Goal: Transaction & Acquisition: Obtain resource

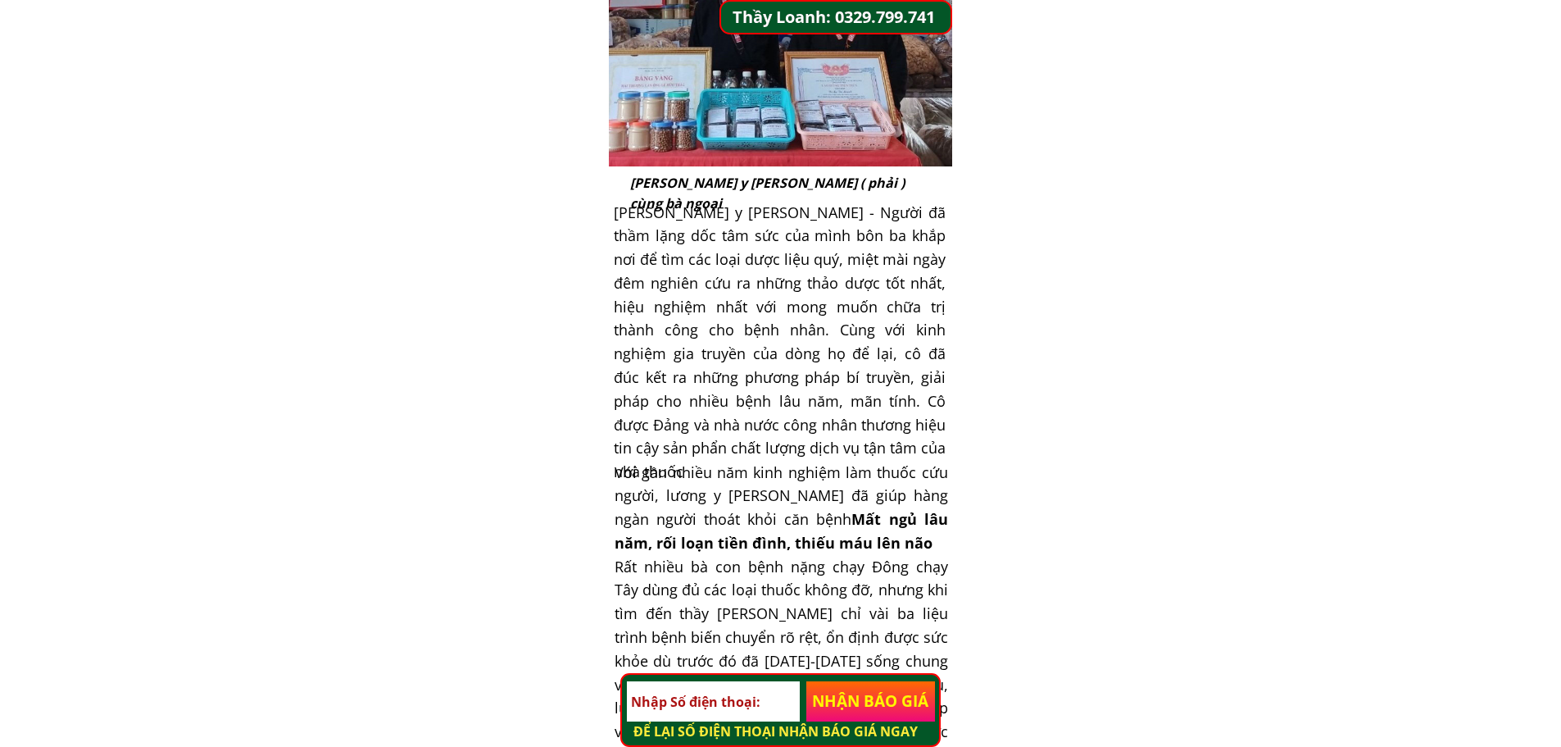
scroll to position [574, 0]
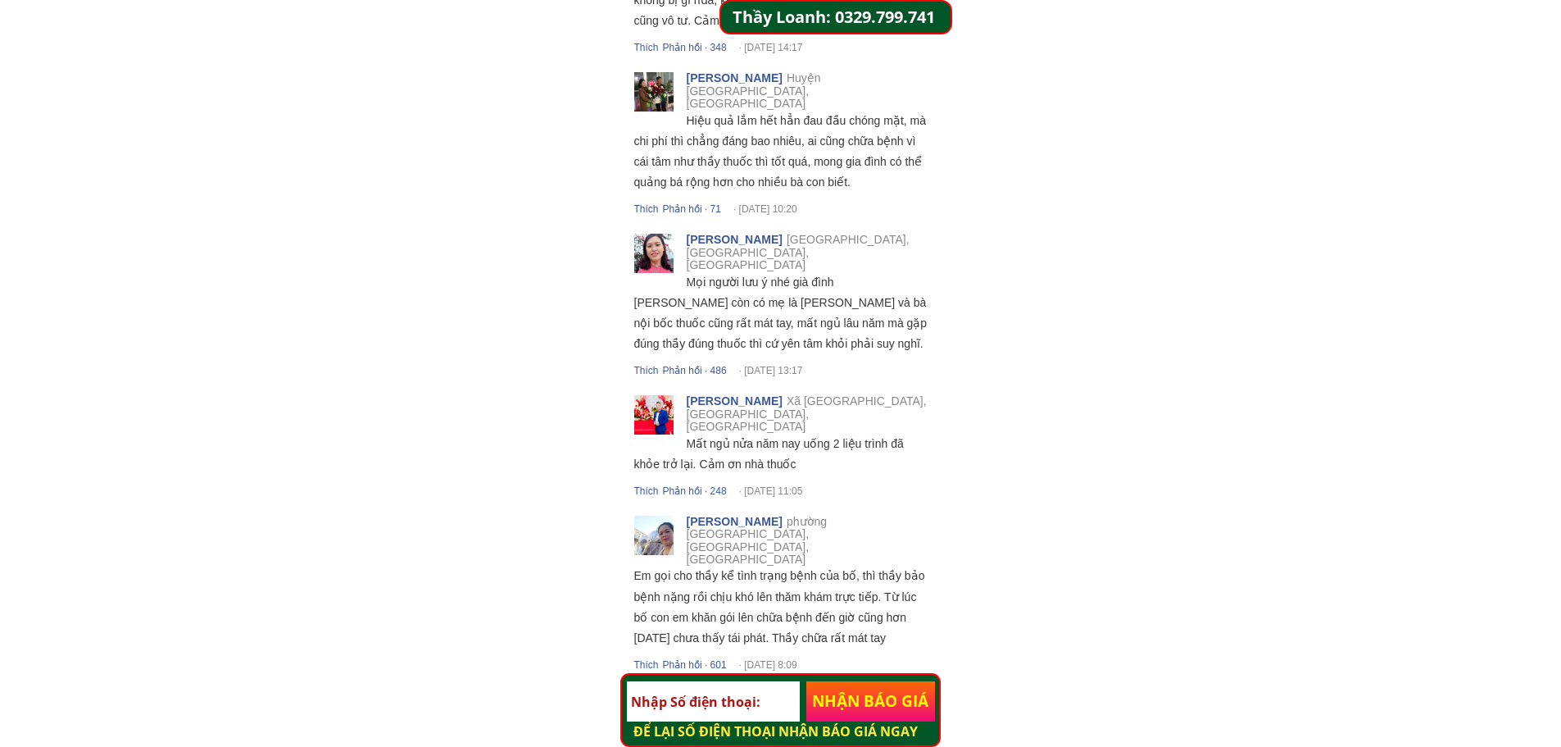
scroll to position [8851, 0]
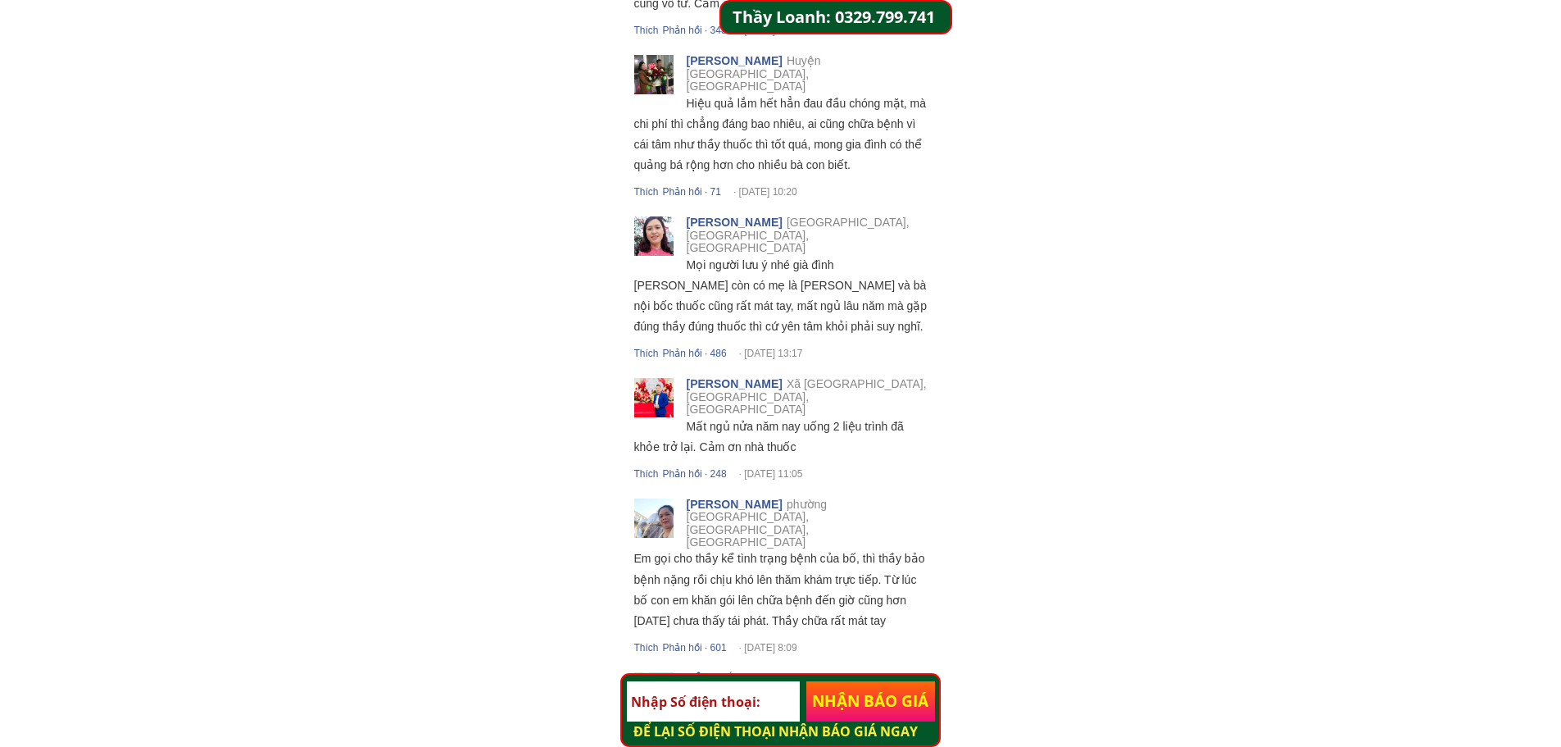
click at [669, 698] on input "tel" at bounding box center [713, 701] width 173 height 41
paste input "0827100771"
type input "0827100771"
click at [827, 703] on p "NHẬN BÁO GIÁ" at bounding box center [870, 701] width 129 height 41
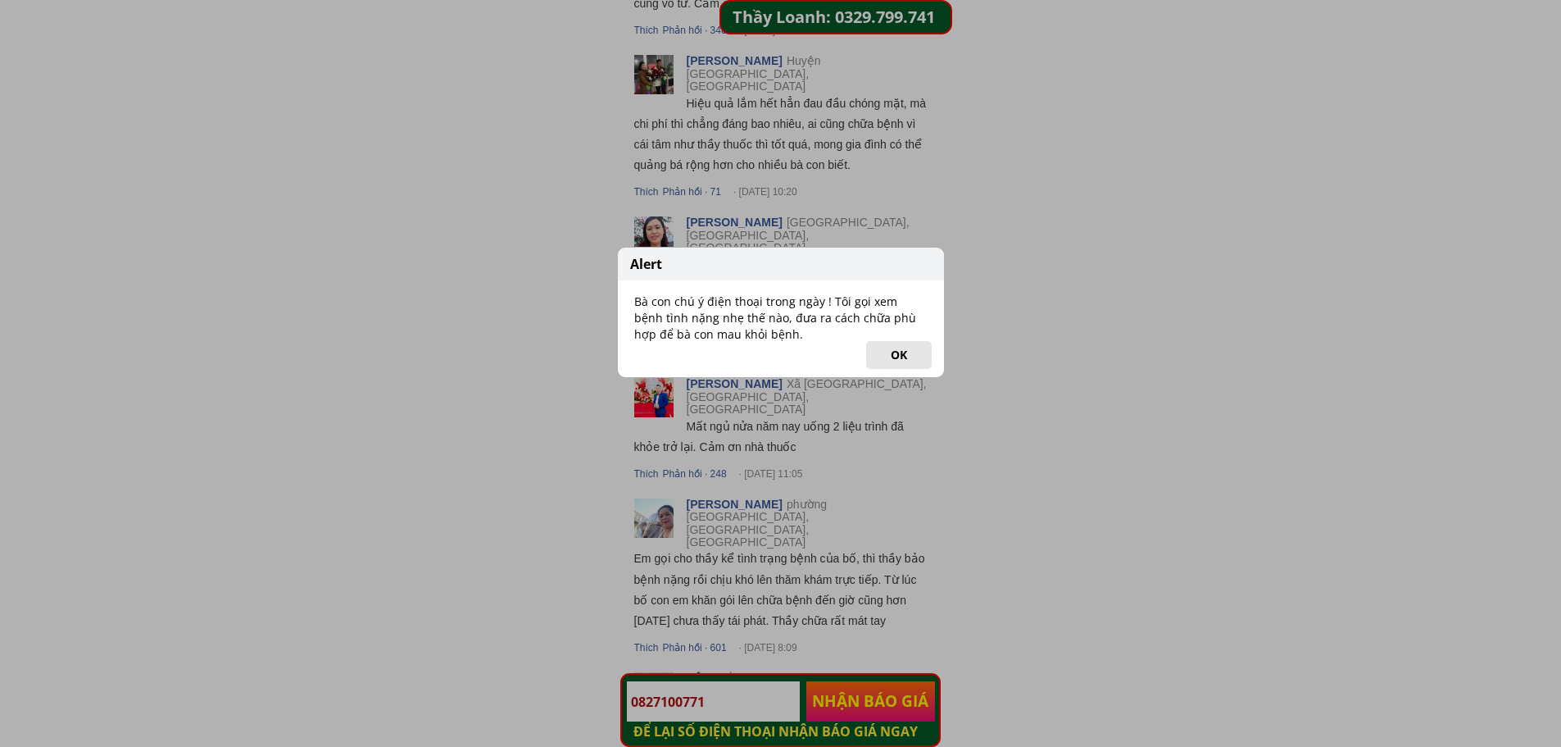
click at [892, 354] on button "OK" at bounding box center [899, 355] width 66 height 28
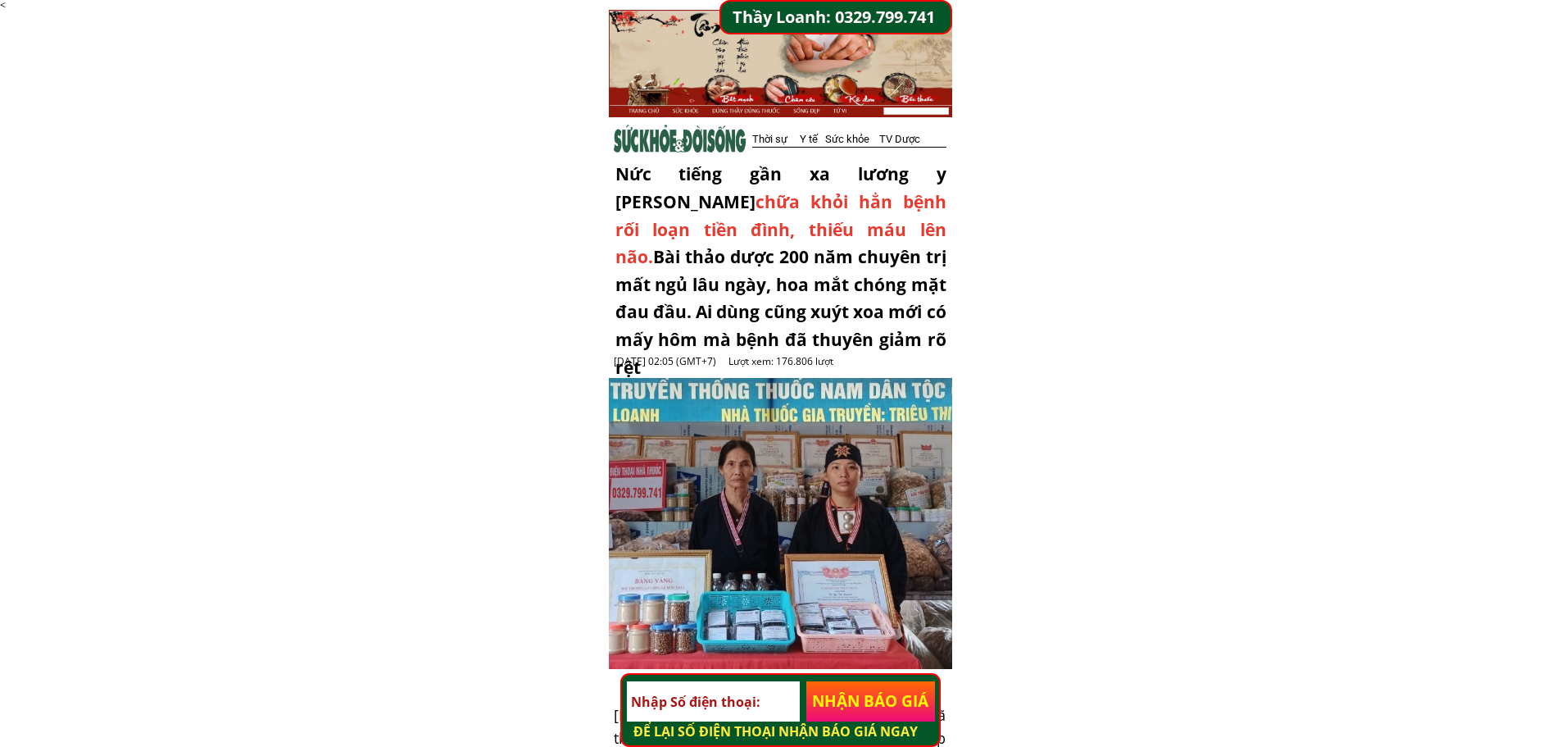
scroll to position [574, 0]
